Goal: Navigation & Orientation: Find specific page/section

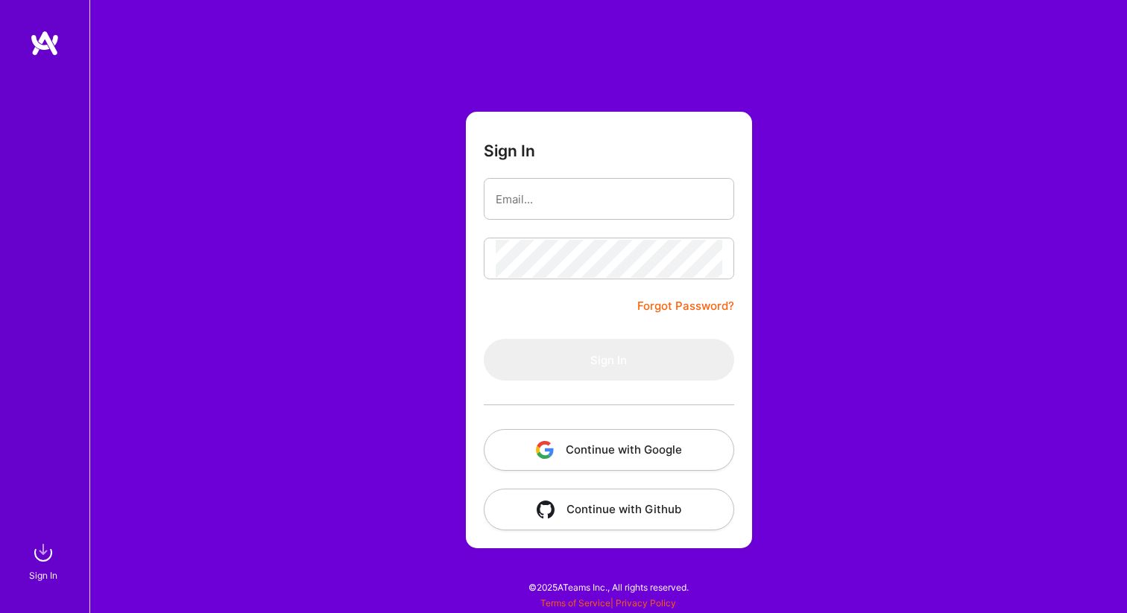
click at [551, 464] on button "Continue with Google" at bounding box center [609, 450] width 250 height 42
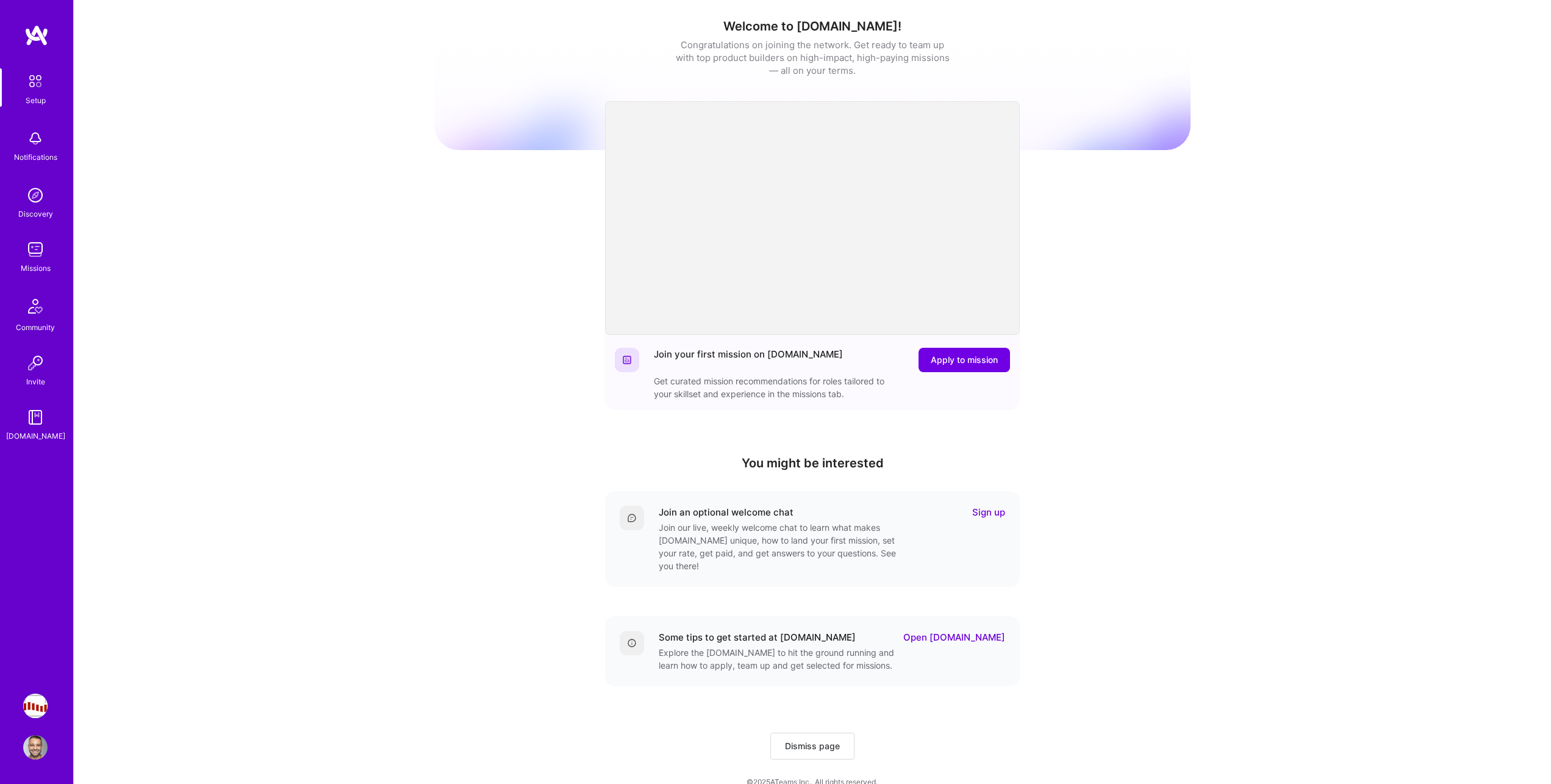
click at [33, 257] on img at bounding box center [35, 250] width 25 height 25
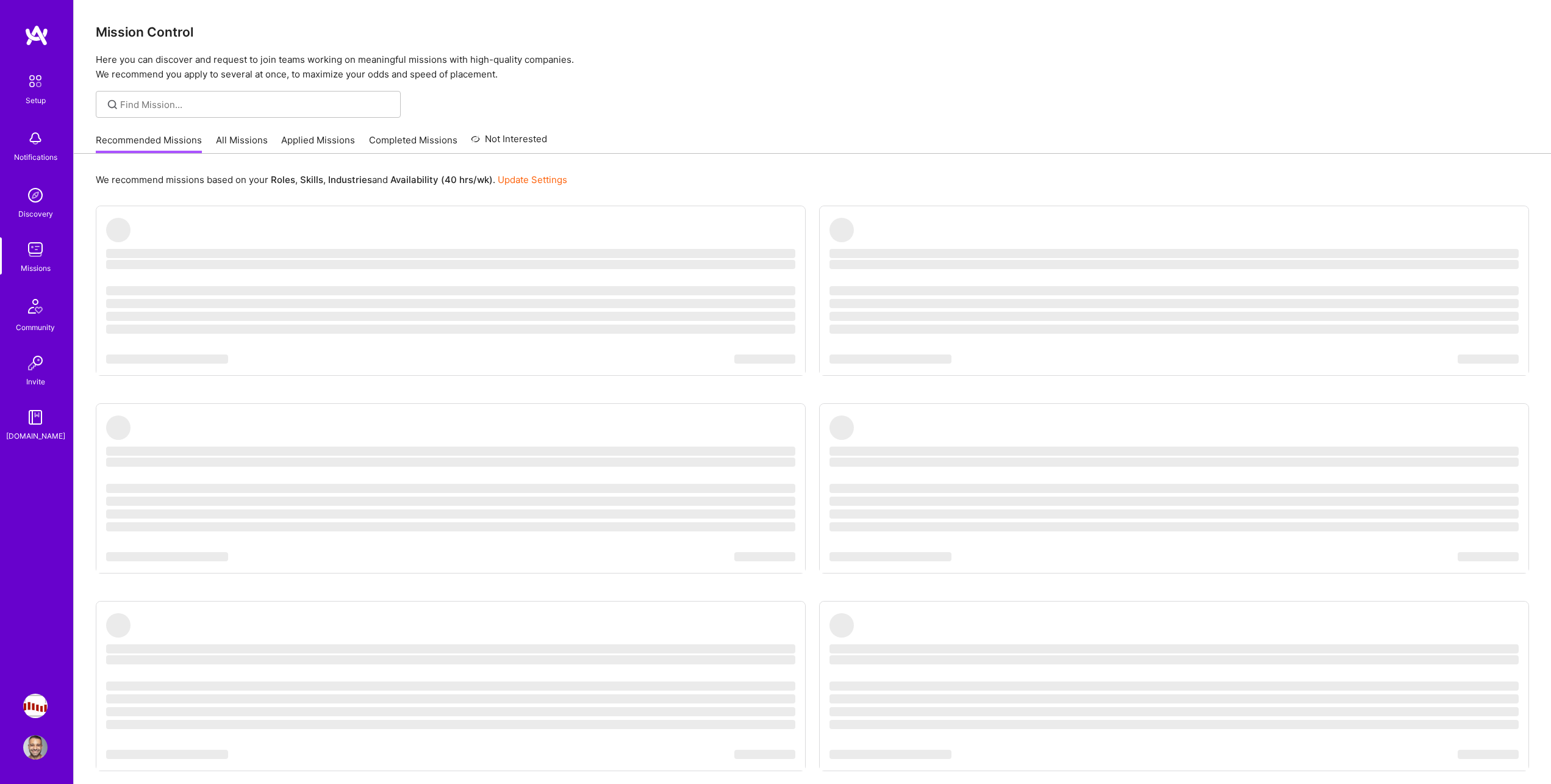
click at [245, 133] on link "All Missions" at bounding box center [241, 143] width 52 height 20
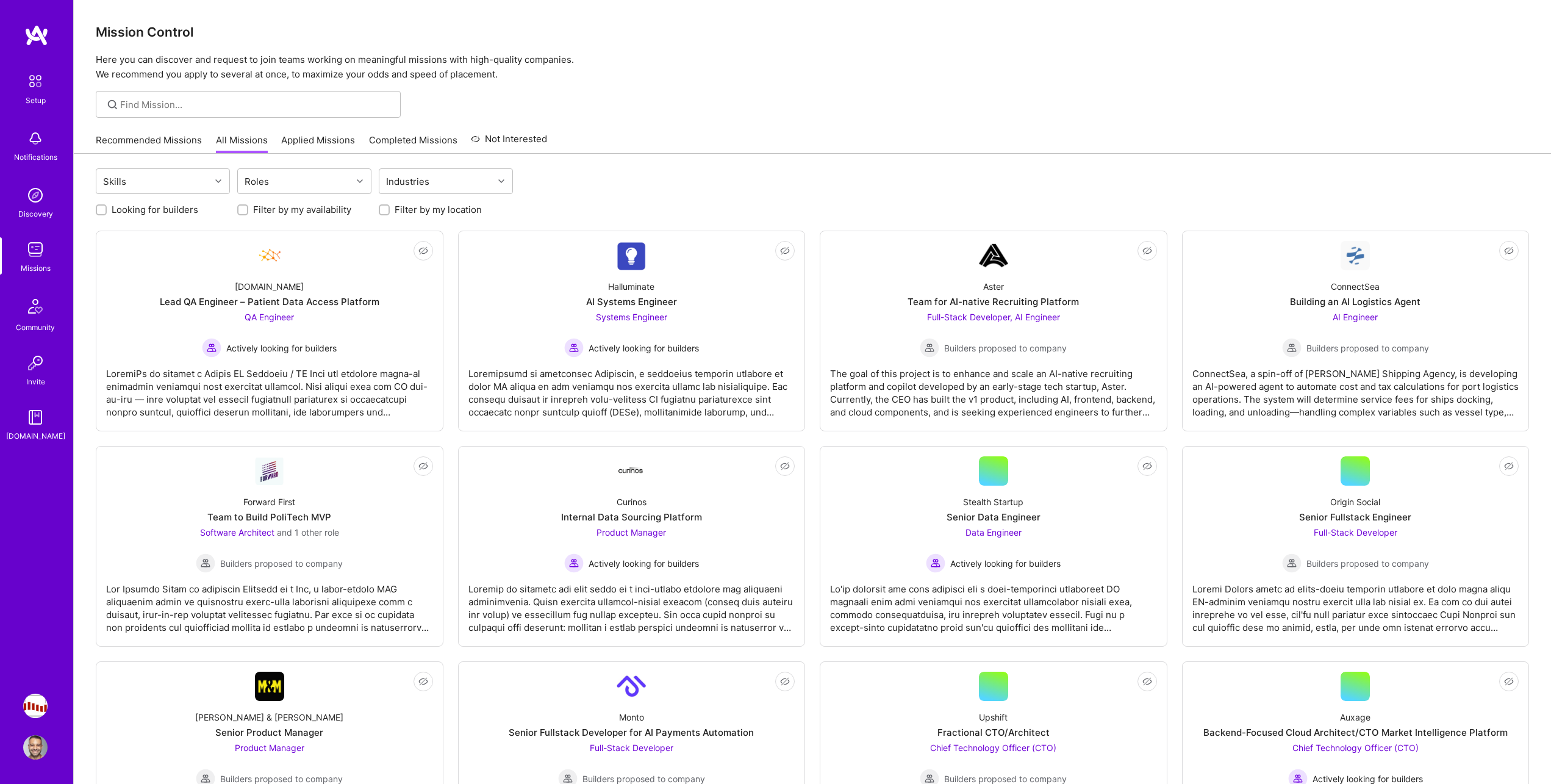
click at [323, 146] on link "Applied Missions" at bounding box center [318, 143] width 74 height 20
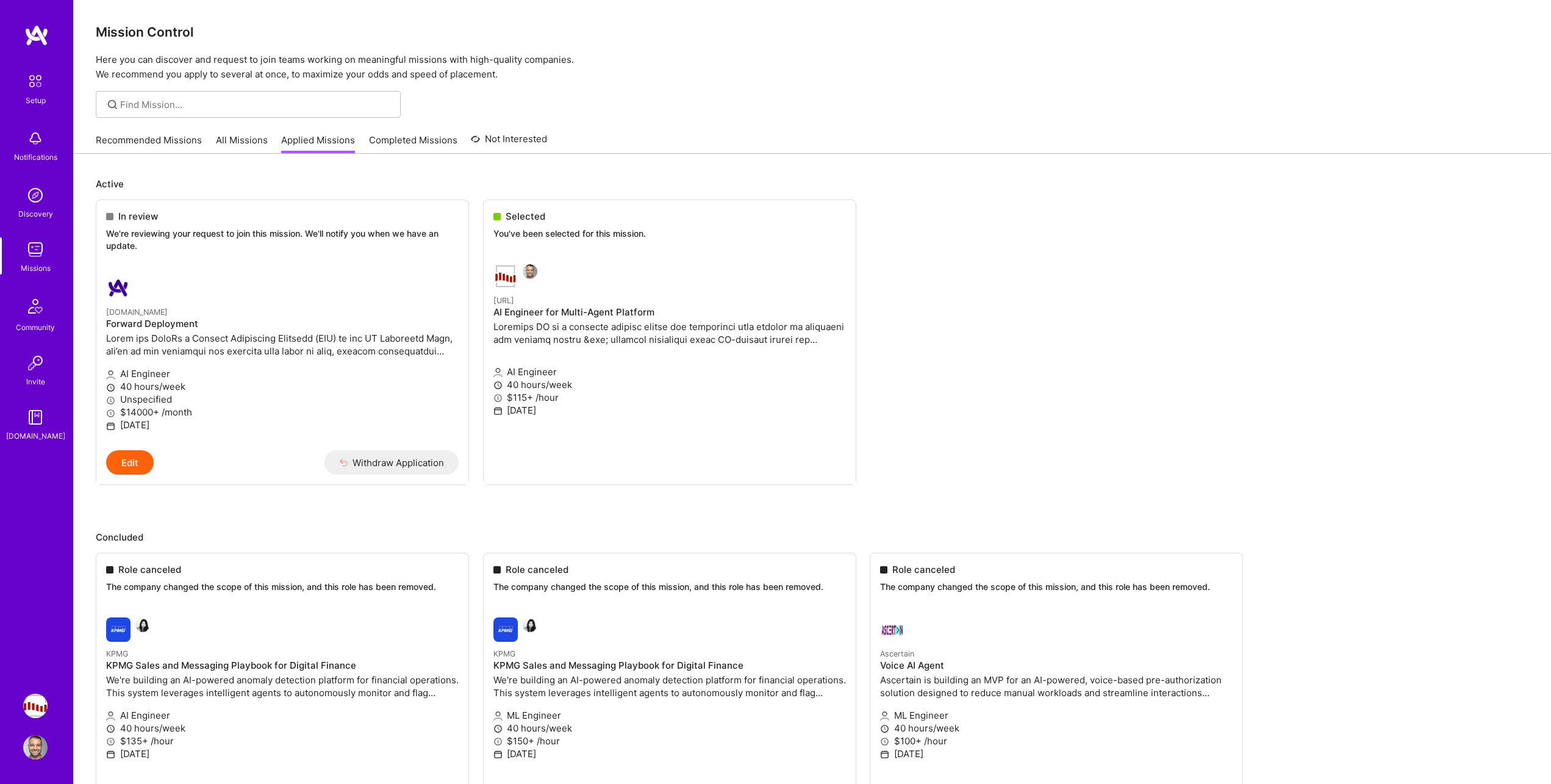
click at [391, 145] on link "Completed Missions" at bounding box center [413, 143] width 88 height 20
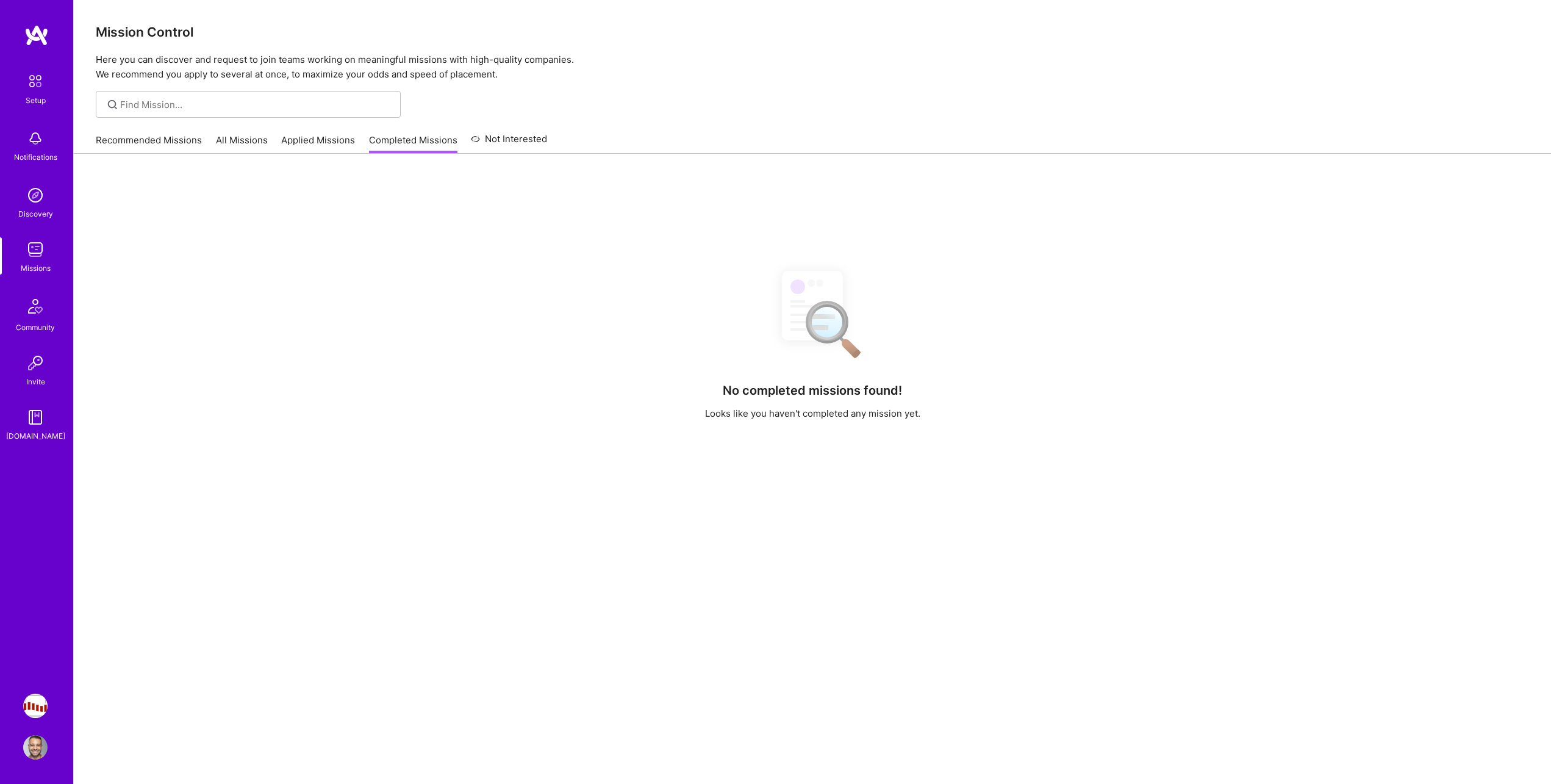
click at [334, 144] on link "Applied Missions" at bounding box center [318, 143] width 74 height 20
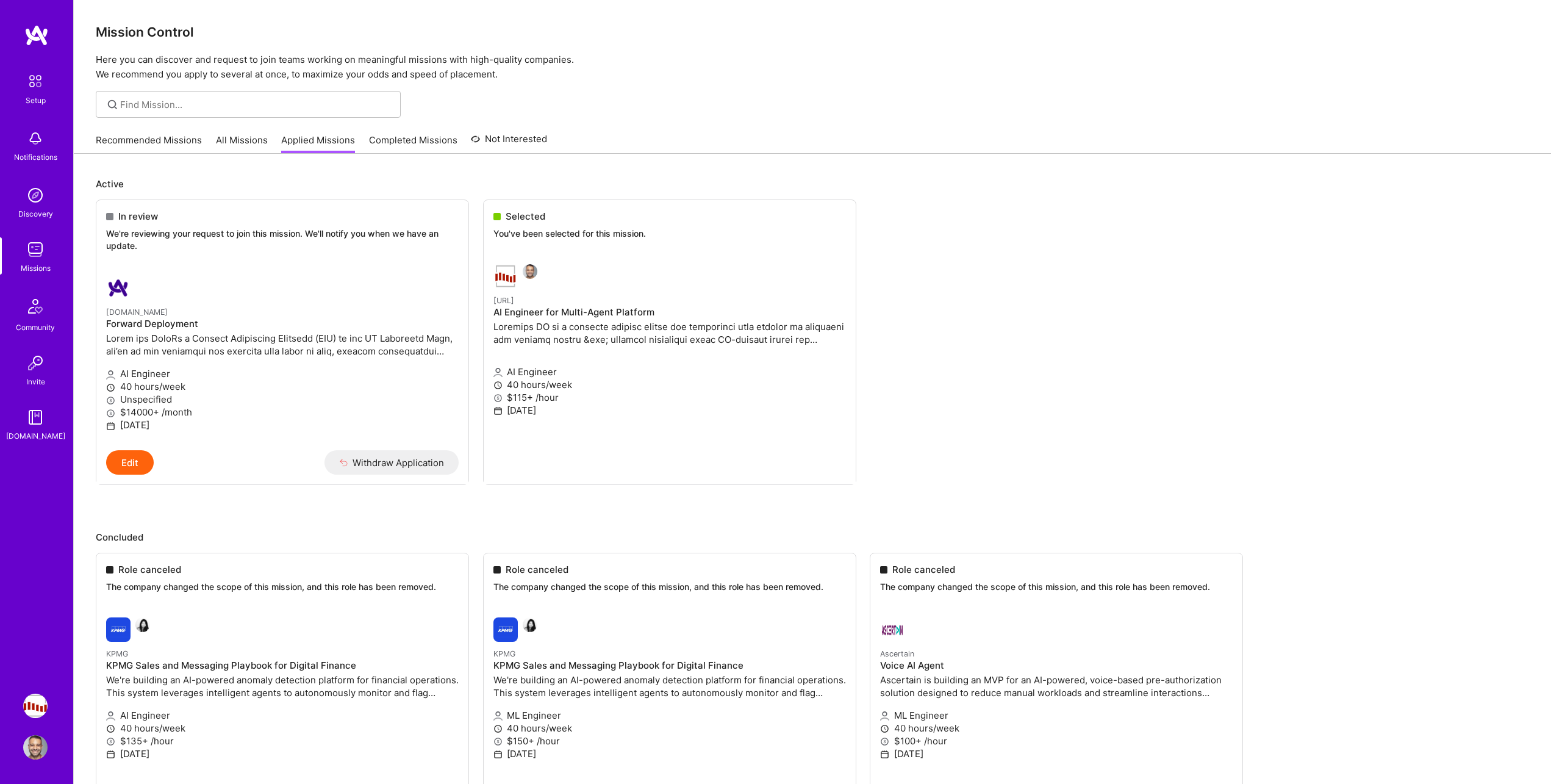
click at [389, 143] on link "Completed Missions" at bounding box center [413, 143] width 88 height 20
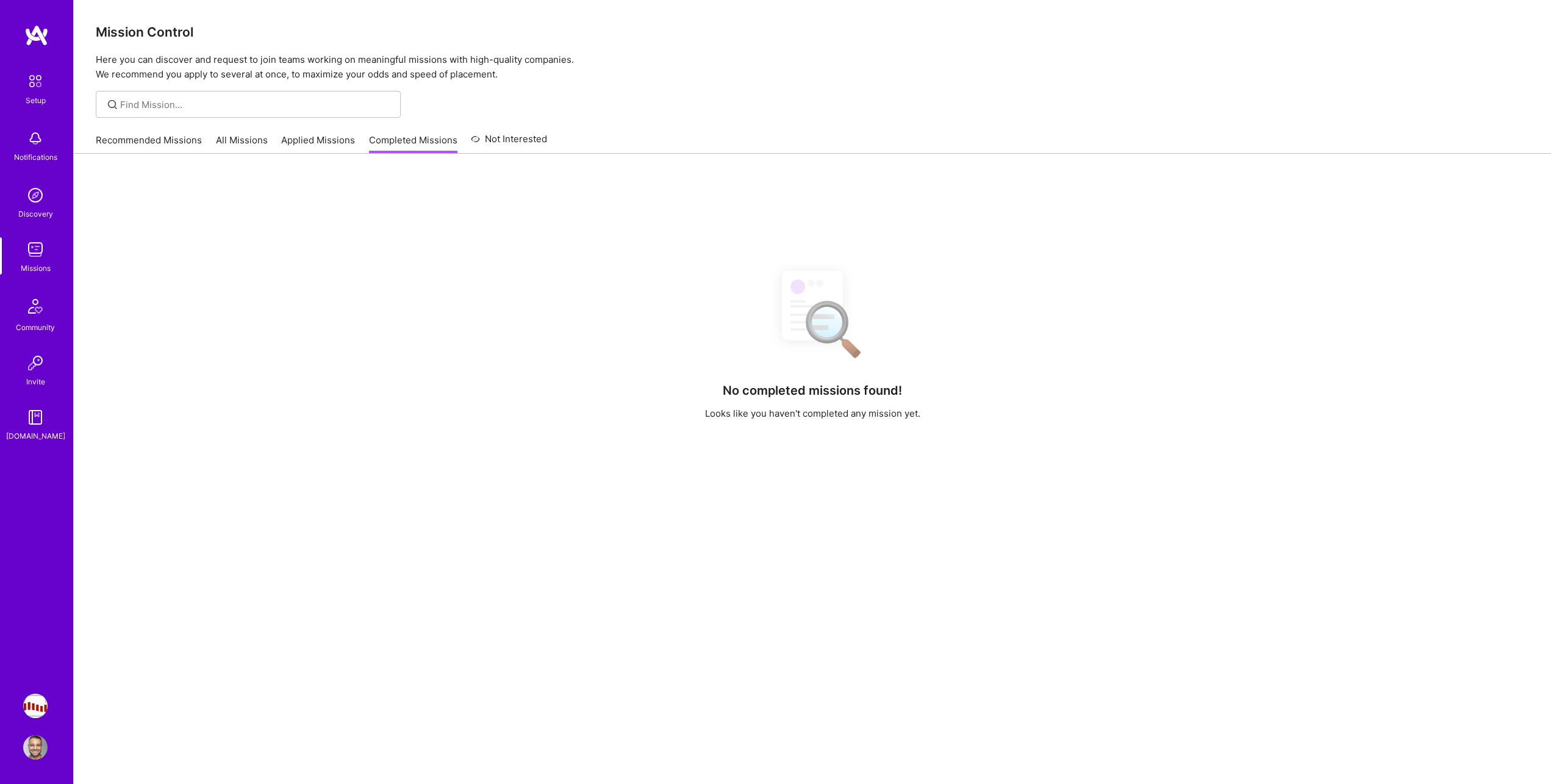
click at [187, 142] on link "Recommended Missions" at bounding box center [149, 143] width 106 height 20
